Goal: Navigation & Orientation: Find specific page/section

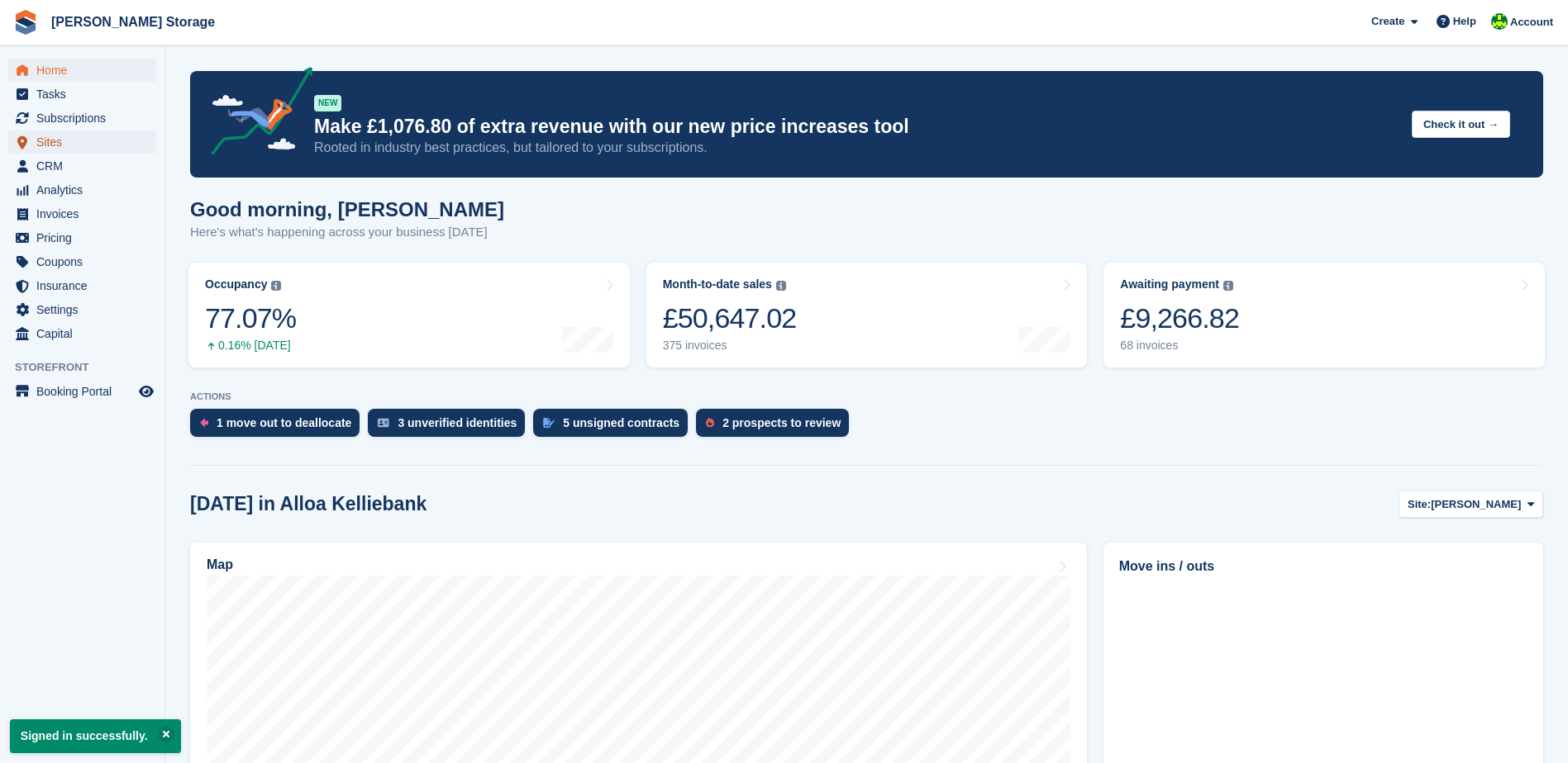
click at [56, 148] on span "Sites" at bounding box center [86, 141] width 99 height 24
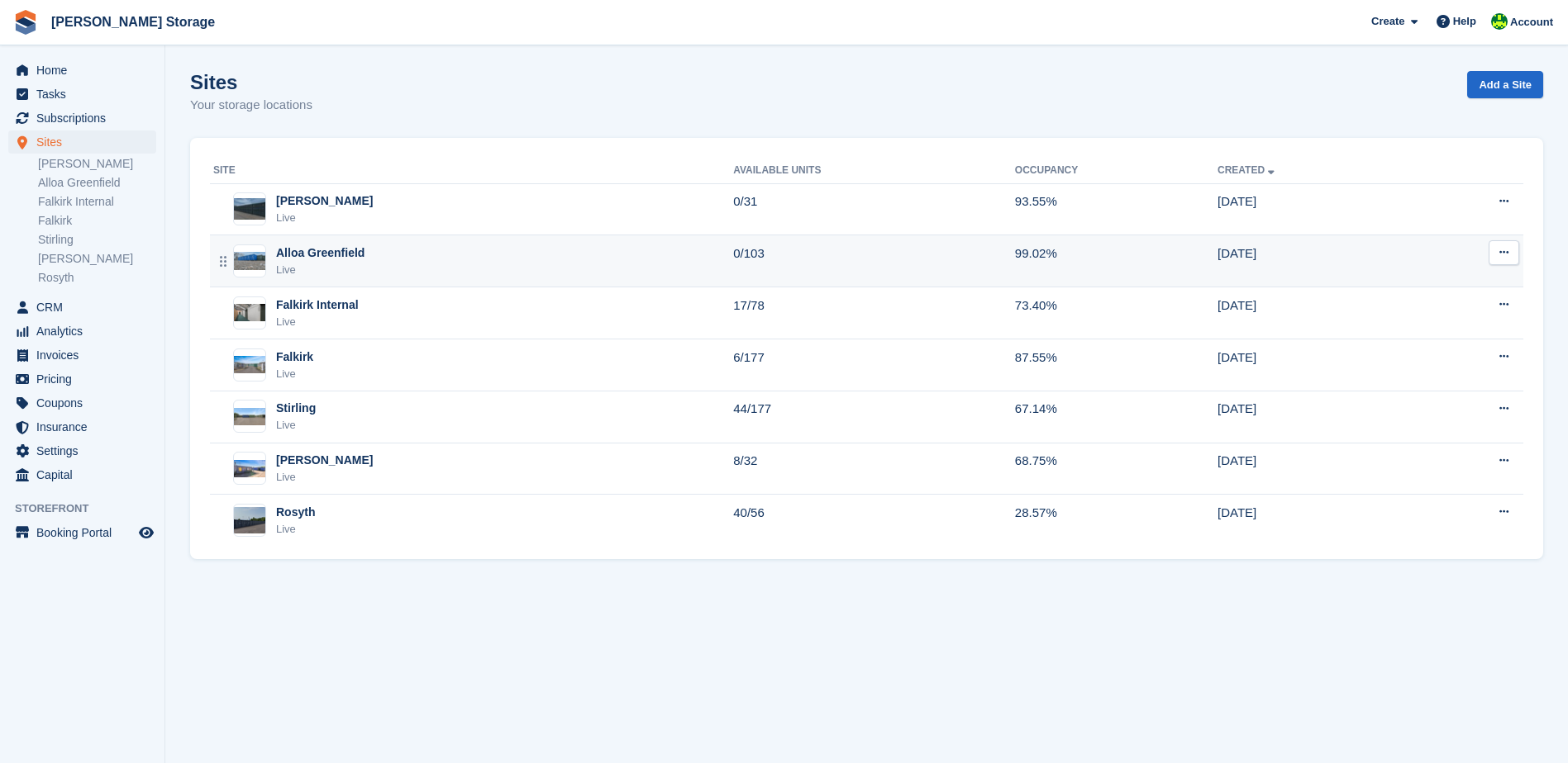
click at [370, 250] on div "Alloa Greenfield Live" at bounding box center [473, 261] width 520 height 34
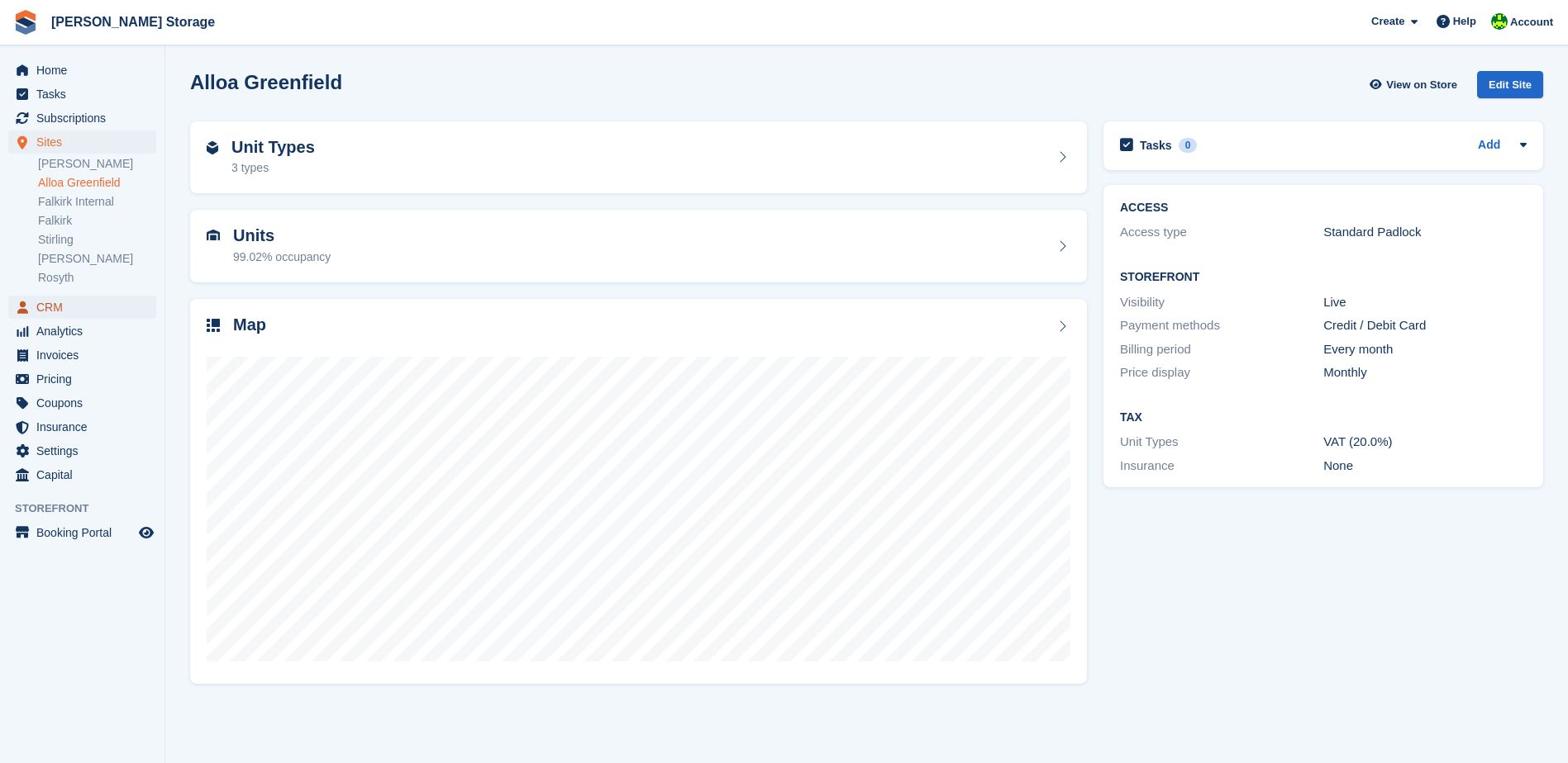
click at [83, 314] on span "CRM" at bounding box center [86, 307] width 99 height 24
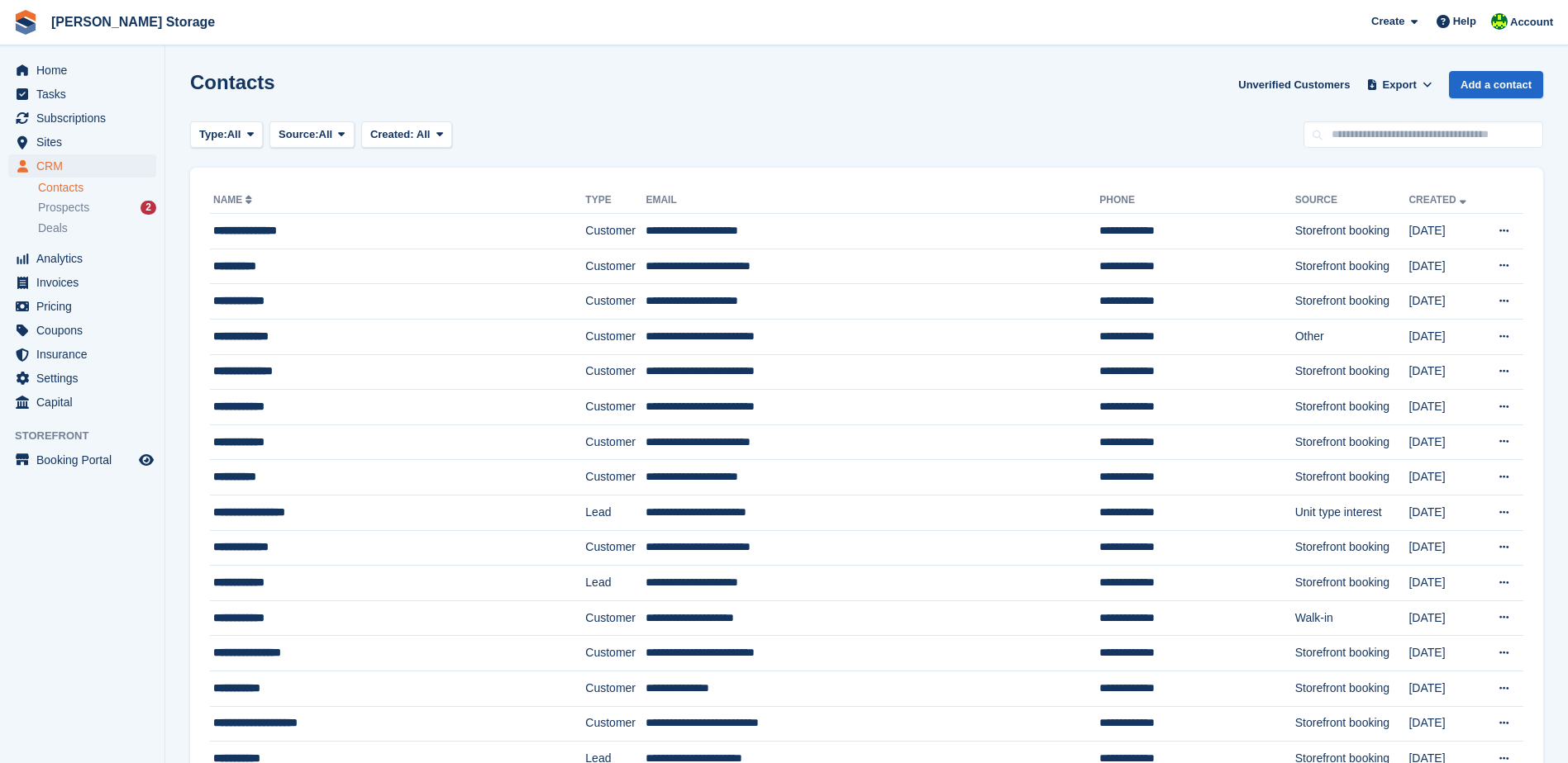
click at [75, 154] on ul "Sites Sites" at bounding box center [82, 141] width 164 height 24
click at [67, 147] on span "Sites" at bounding box center [86, 141] width 99 height 24
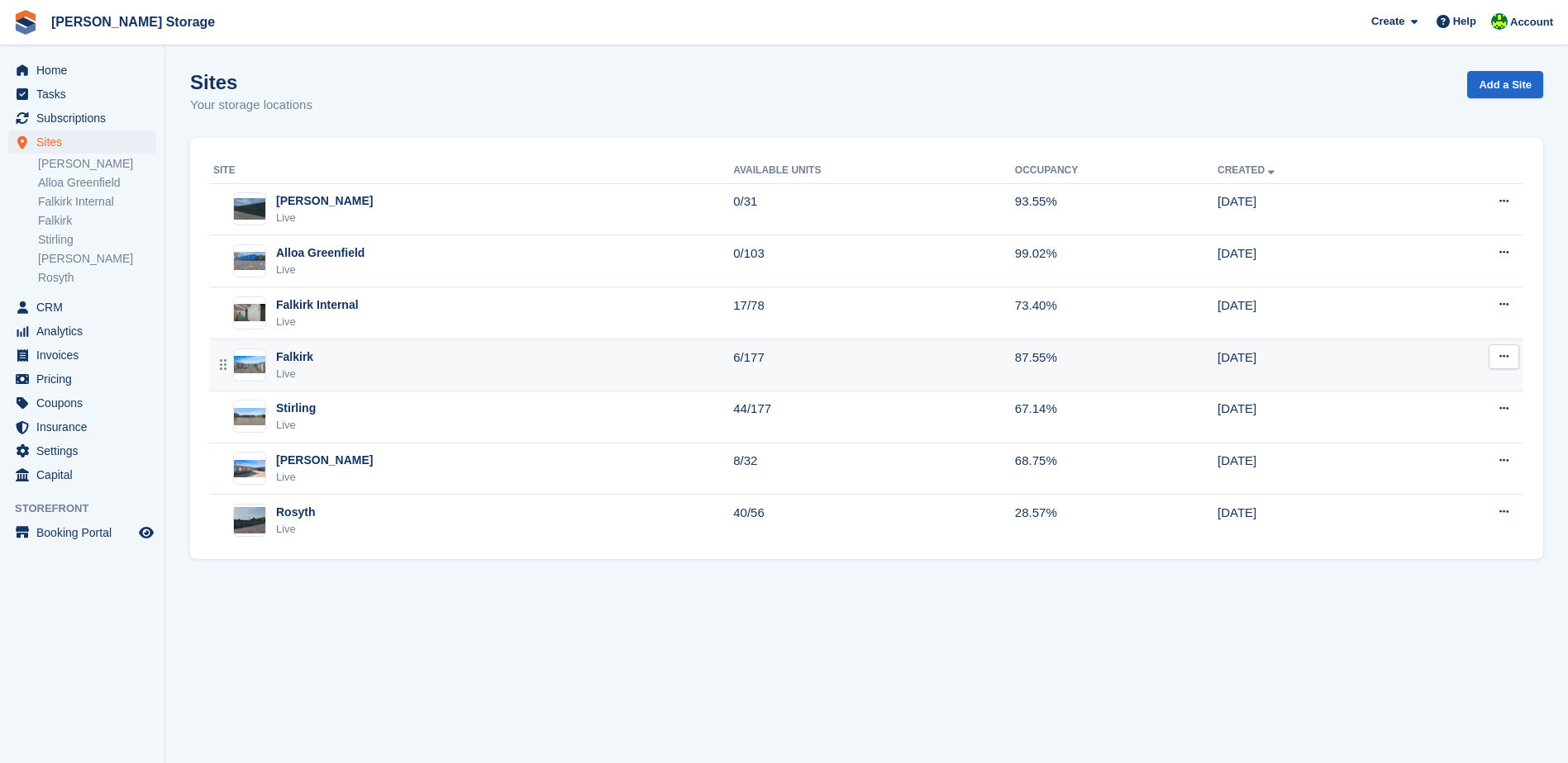
click at [454, 379] on div "Falkirk Live" at bounding box center [473, 366] width 520 height 34
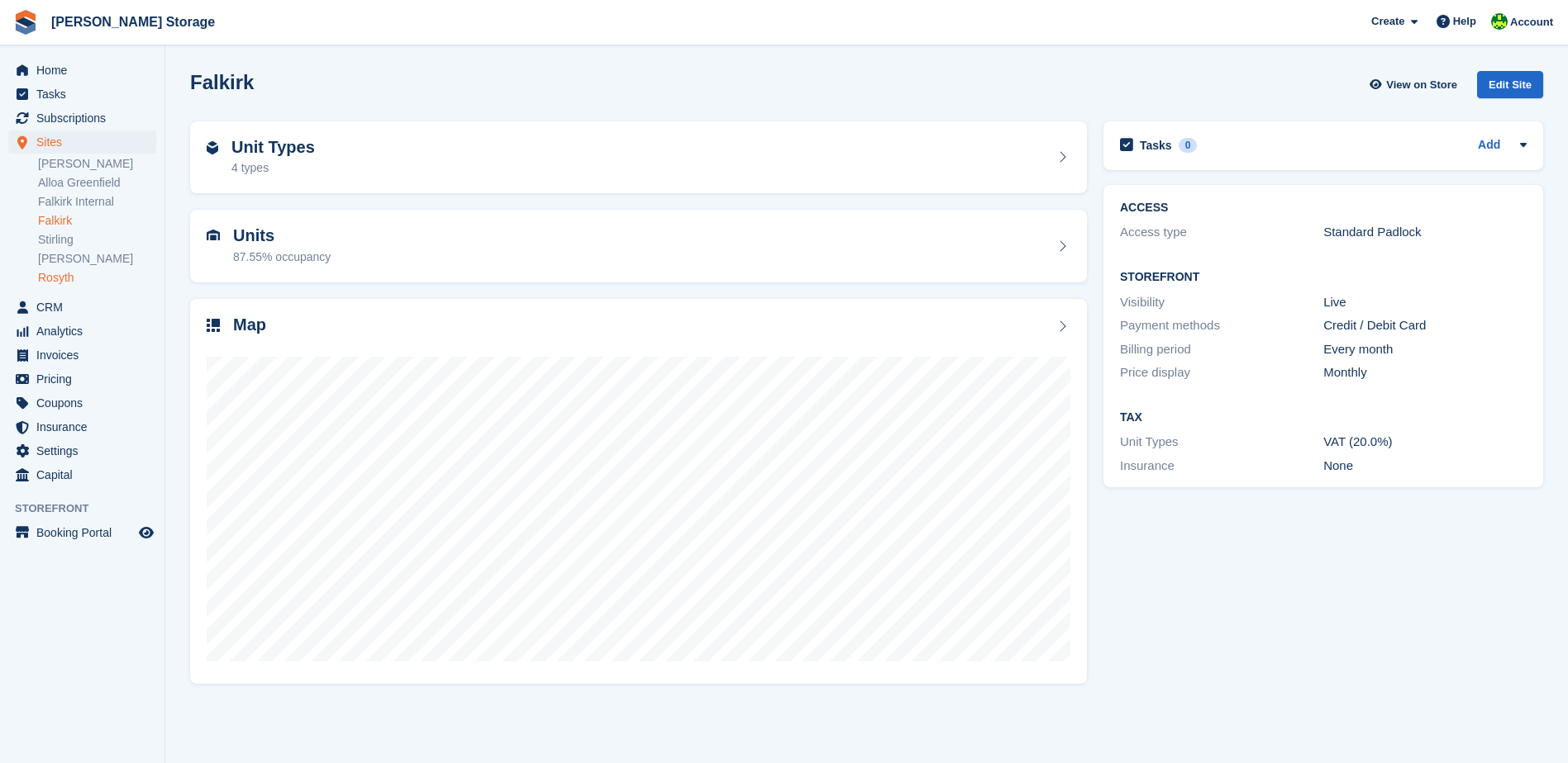
click at [70, 272] on link "Rosyth" at bounding box center [96, 277] width 118 height 16
click at [581, 334] on div "Map" at bounding box center [638, 327] width 863 height 23
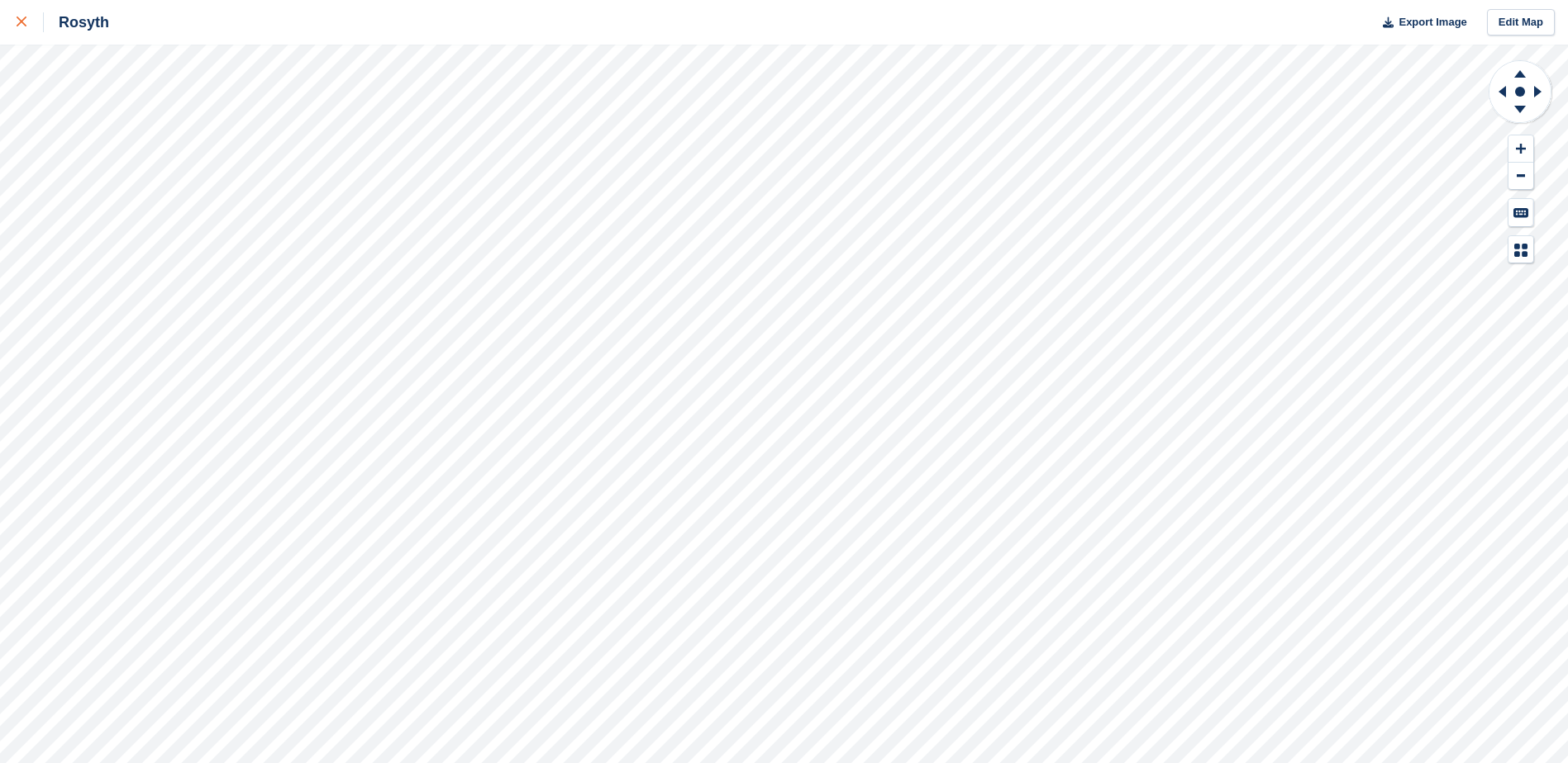
click at [25, 24] on icon at bounding box center [22, 22] width 10 height 10
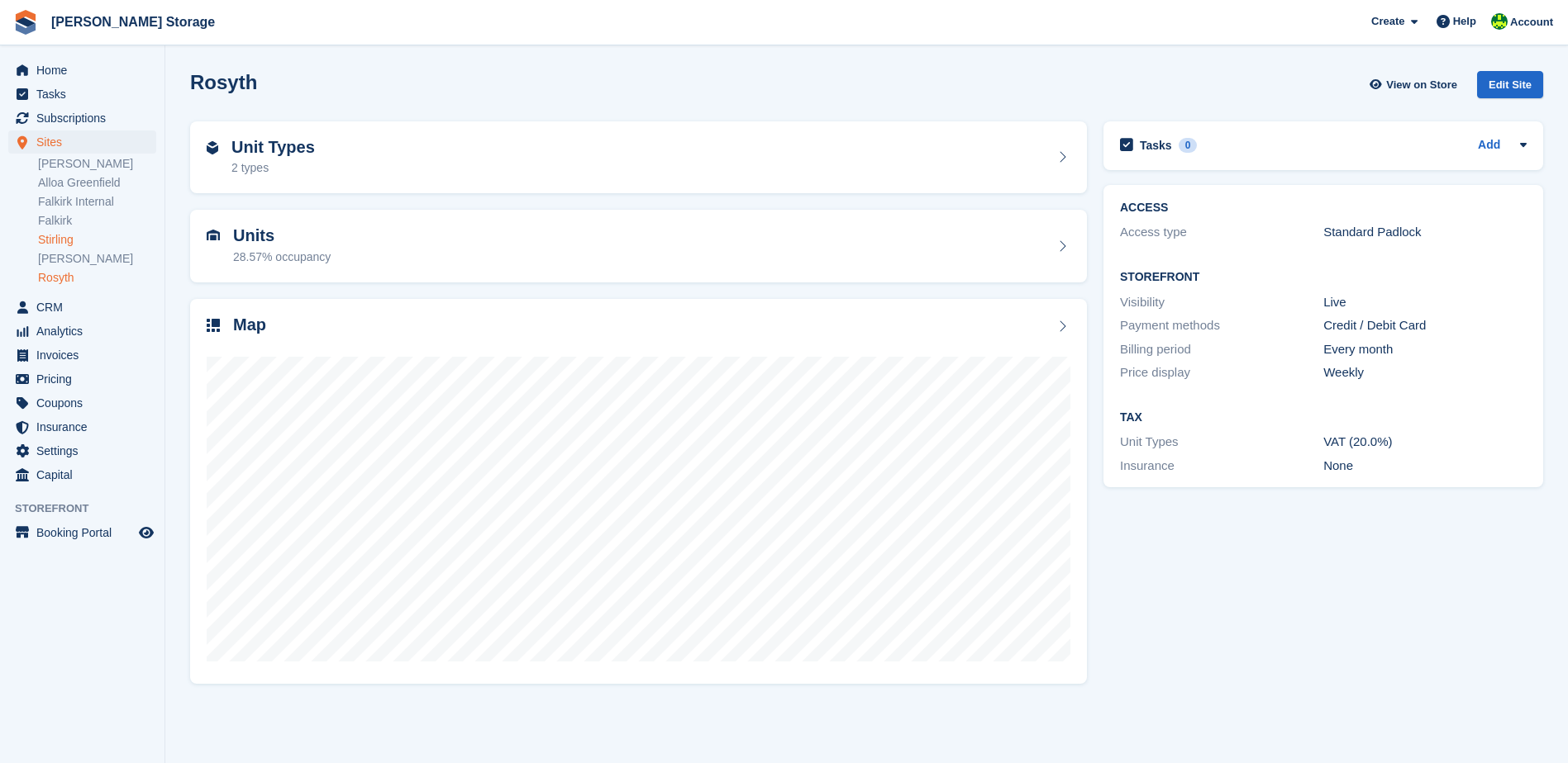
click at [82, 242] on link "Stirling" at bounding box center [96, 240] width 118 height 16
click at [97, 204] on link "Falkirk Internal" at bounding box center [96, 202] width 118 height 16
click at [93, 257] on link "[PERSON_NAME]" at bounding box center [96, 258] width 118 height 16
click at [77, 182] on link "Alloa Greenfield" at bounding box center [96, 183] width 118 height 16
click at [1166, 529] on div "Tasks 0 Add No tasks related to Alloa Greenfield ACCESS Access type Standard Pa…" at bounding box center [1324, 402] width 457 height 578
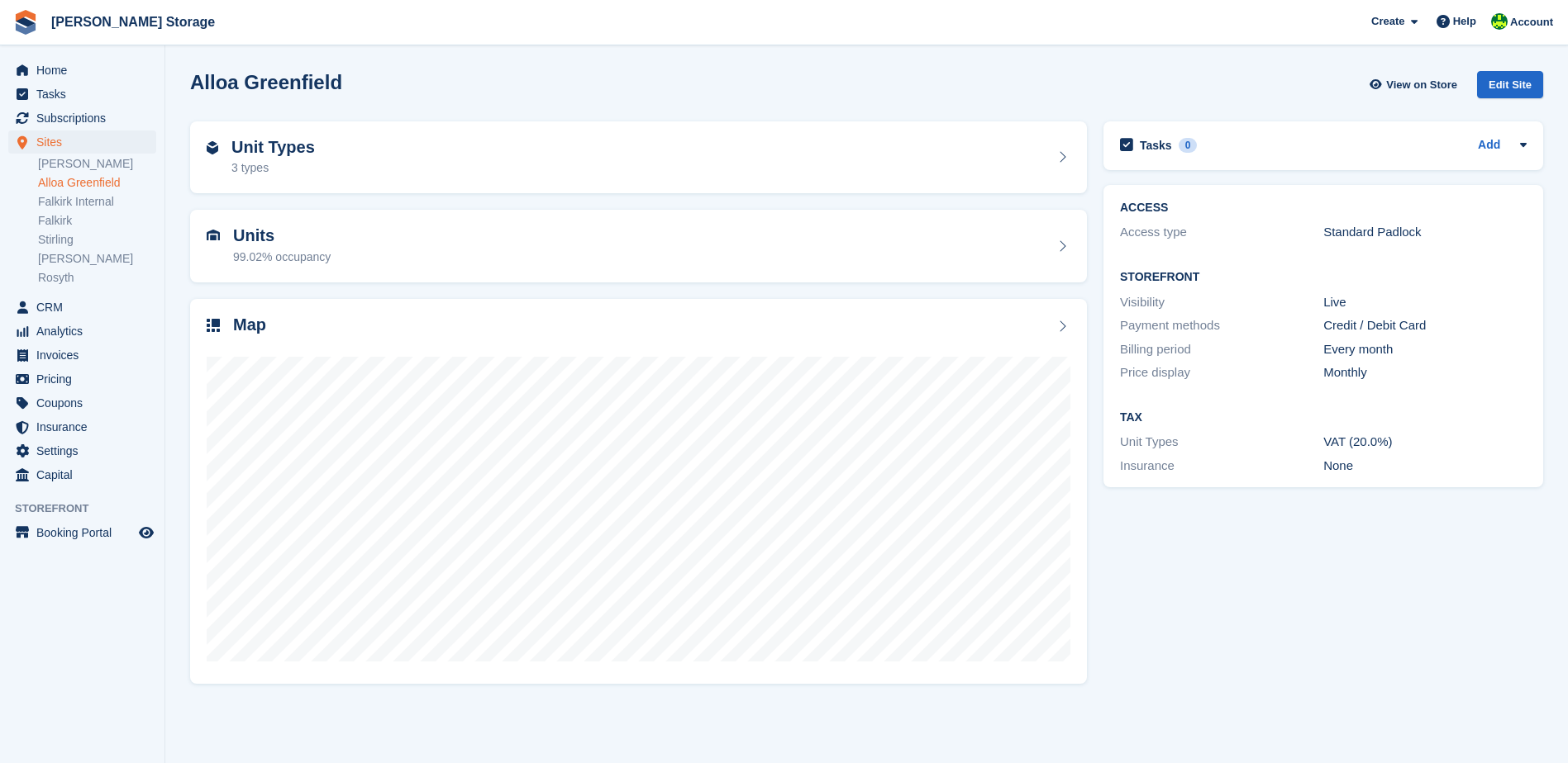
click at [1231, 574] on div "Tasks 0 Add No tasks related to Alloa Greenfield ACCESS Access type Standard Pa…" at bounding box center [1324, 402] width 457 height 578
click at [1449, 641] on div "Tasks 0 Add No tasks related to Alloa Greenfield ACCESS Access type Standard Pa…" at bounding box center [1324, 402] width 457 height 578
click at [1355, 542] on div "Tasks 0 Add No tasks related to Alloa Greenfield ACCESS Access type Standard Pa…" at bounding box center [1324, 402] width 457 height 578
click at [874, 90] on div "Alloa Greenfield View on Store Edit Site" at bounding box center [866, 84] width 1353 height 27
click at [837, 37] on span "[PERSON_NAME] Storage Create Subscription Invoice Contact Deal Discount Page He…" at bounding box center [784, 22] width 1568 height 44
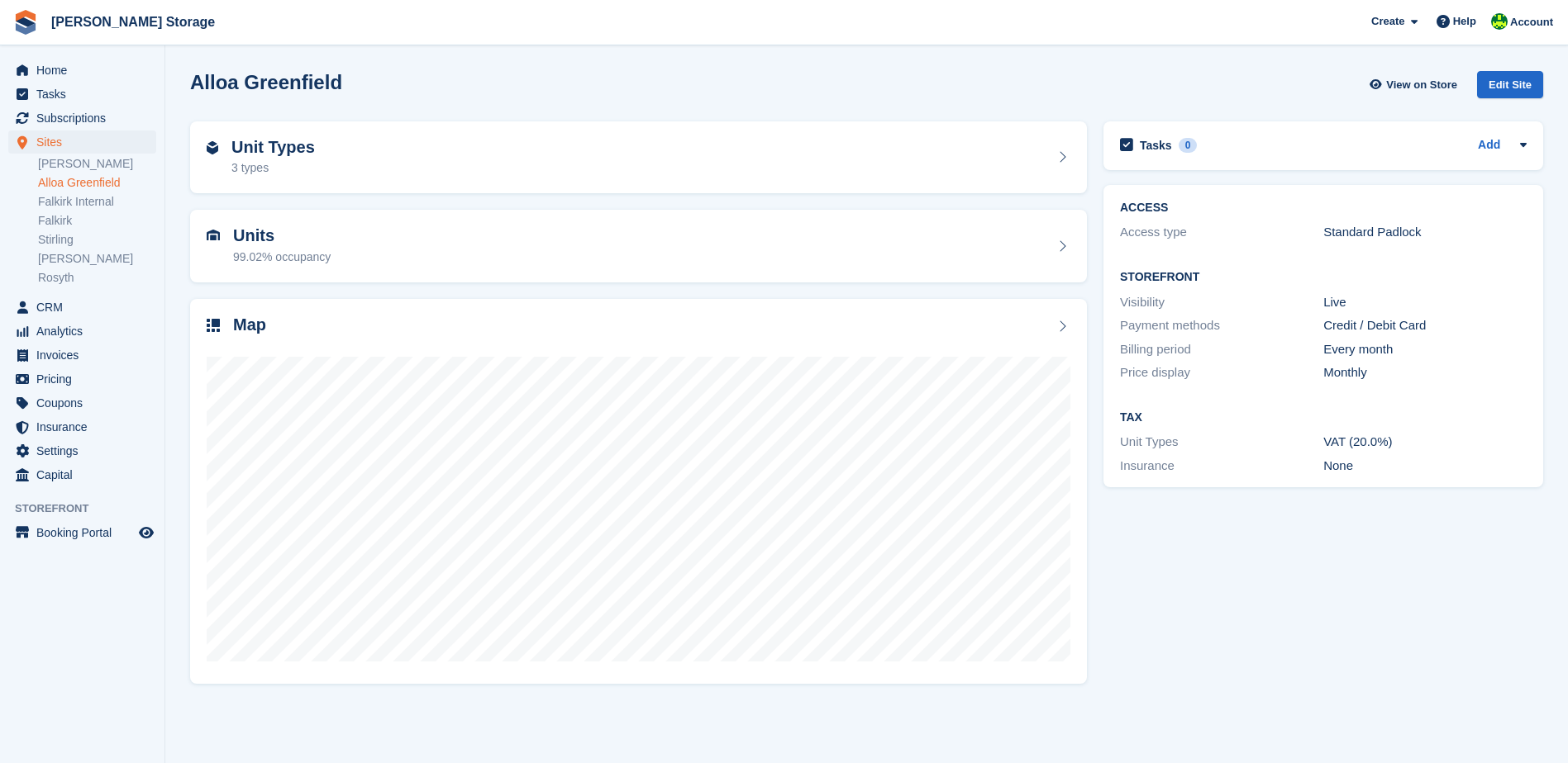
click at [847, 55] on section "Alloa Greenfield View on Store Edit Site Unit Types 3 types Units 99.02% occupa…" at bounding box center [866, 381] width 1403 height 763
click at [1270, 557] on div "Tasks 0 Add No tasks related to Alloa Greenfield ACCESS Access type Standard Pa…" at bounding box center [1324, 402] width 457 height 578
click at [783, 91] on div "Alloa Greenfield View on Store Edit Site" at bounding box center [866, 84] width 1353 height 27
